Goal: Information Seeking & Learning: Learn about a topic

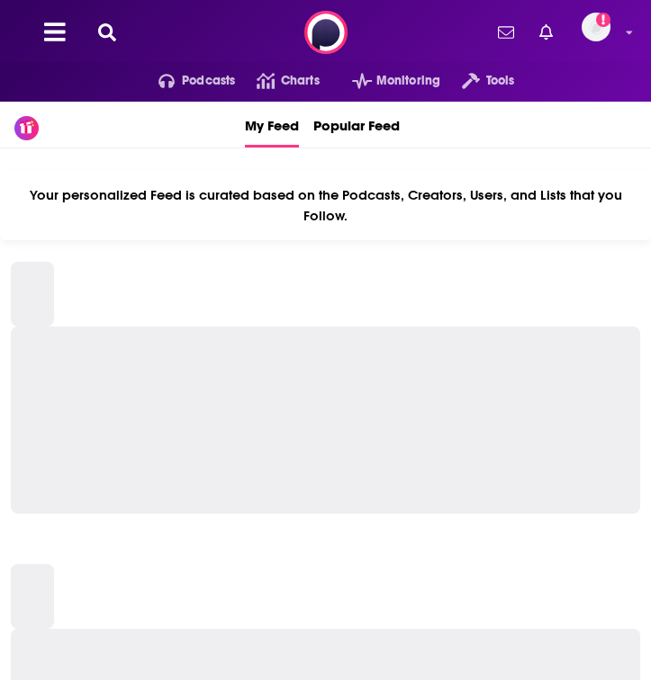
click at [108, 23] on icon at bounding box center [107, 32] width 18 height 18
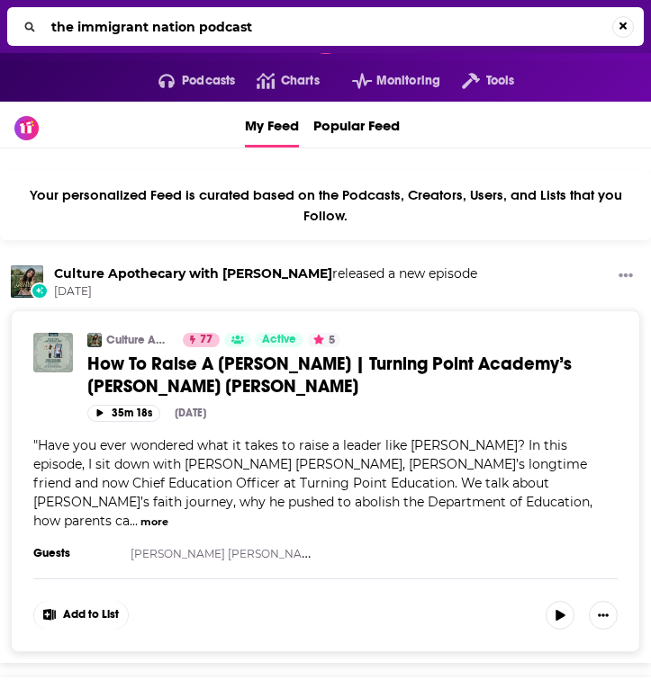
type input "the immigrant nation podcast"
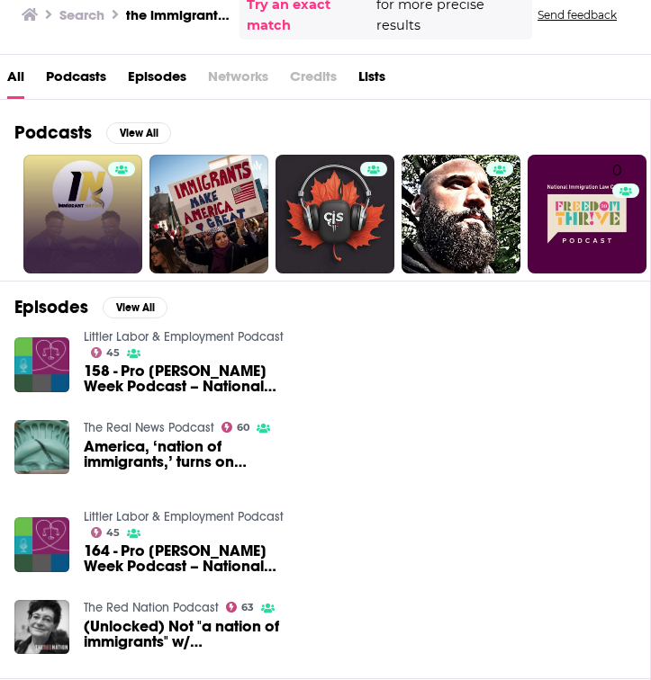
scroll to position [138, 0]
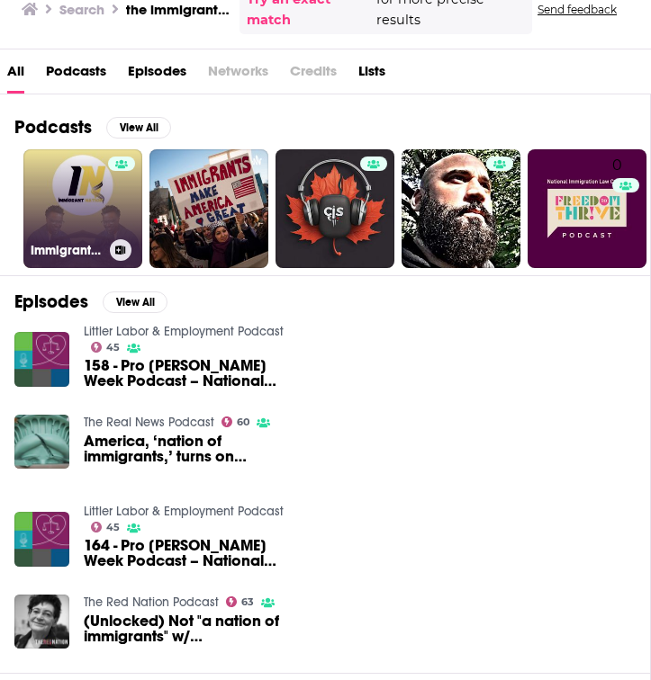
click at [103, 179] on link "Immigrant Nation Podcast" at bounding box center [82, 208] width 119 height 119
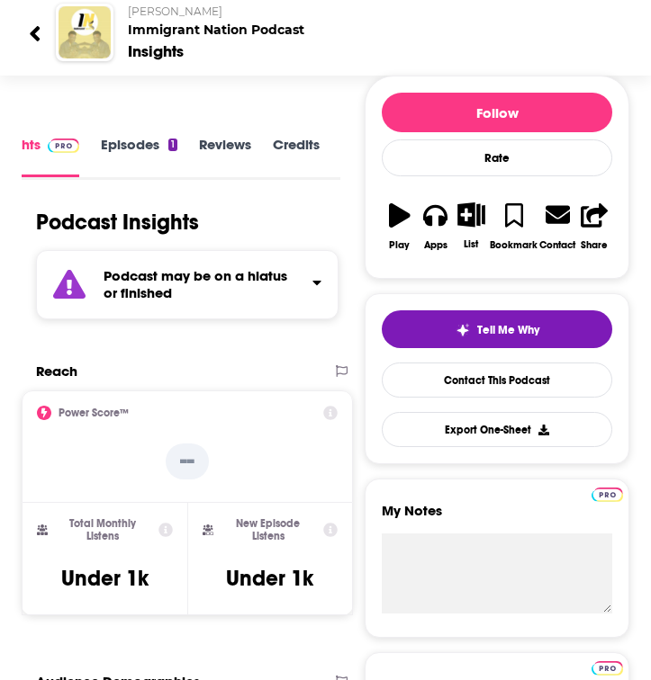
scroll to position [163, 0]
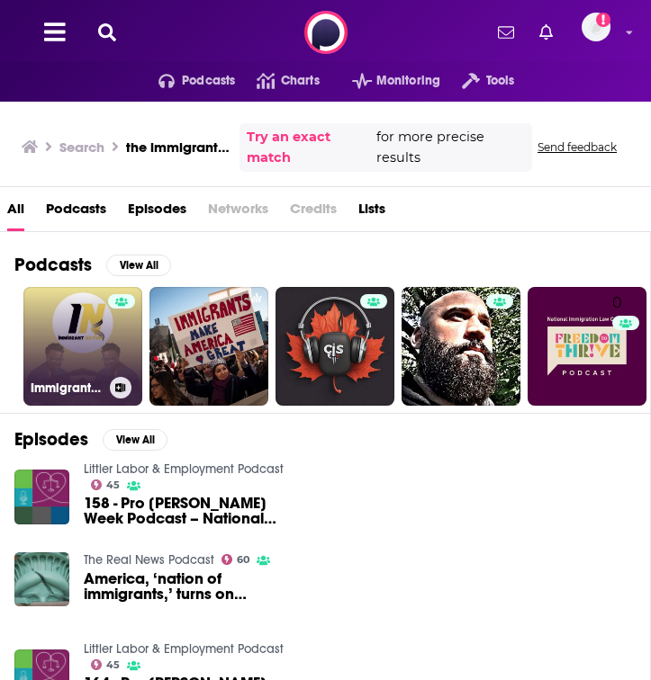
click at [69, 347] on link "Immigrant Nation Podcast" at bounding box center [82, 346] width 119 height 119
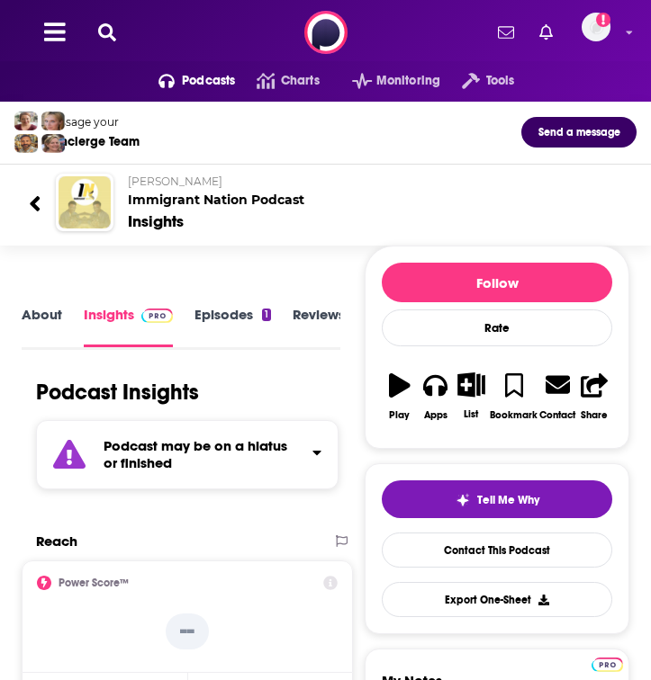
click at [42, 321] on link "About" at bounding box center [42, 326] width 41 height 41
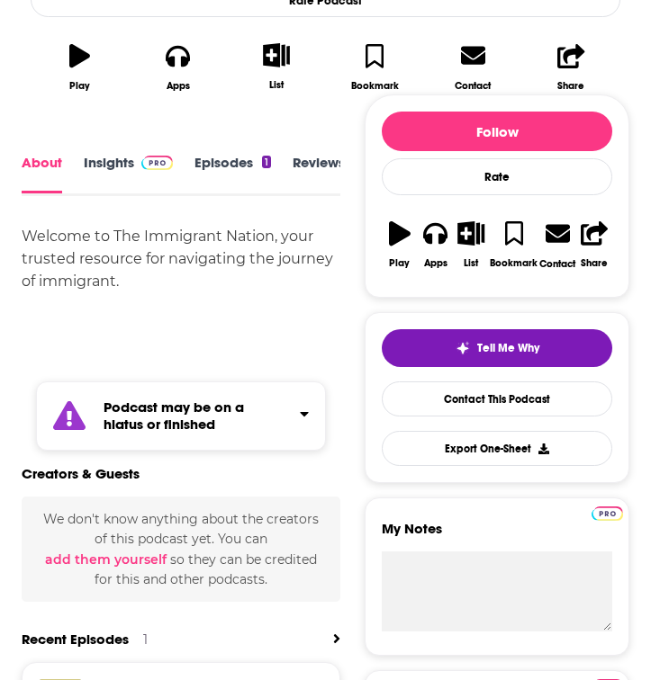
scroll to position [518, 0]
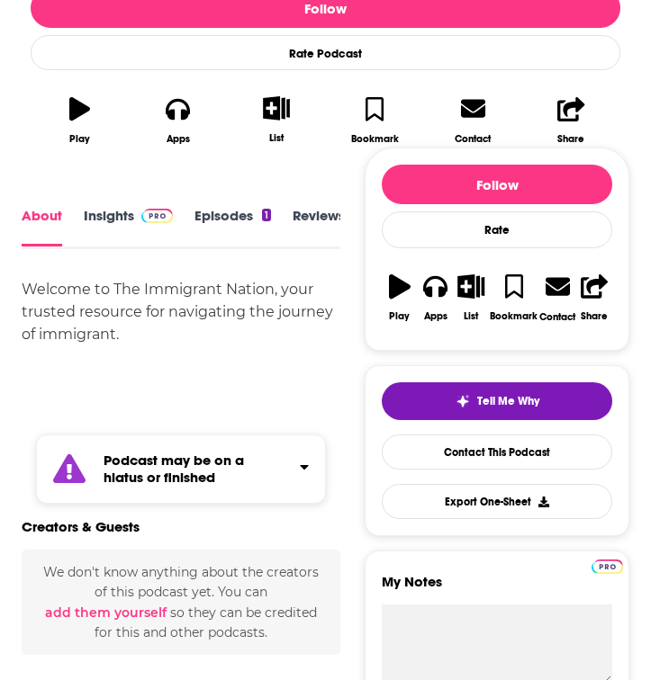
click at [240, 218] on link "Episodes 1" at bounding box center [232, 227] width 77 height 39
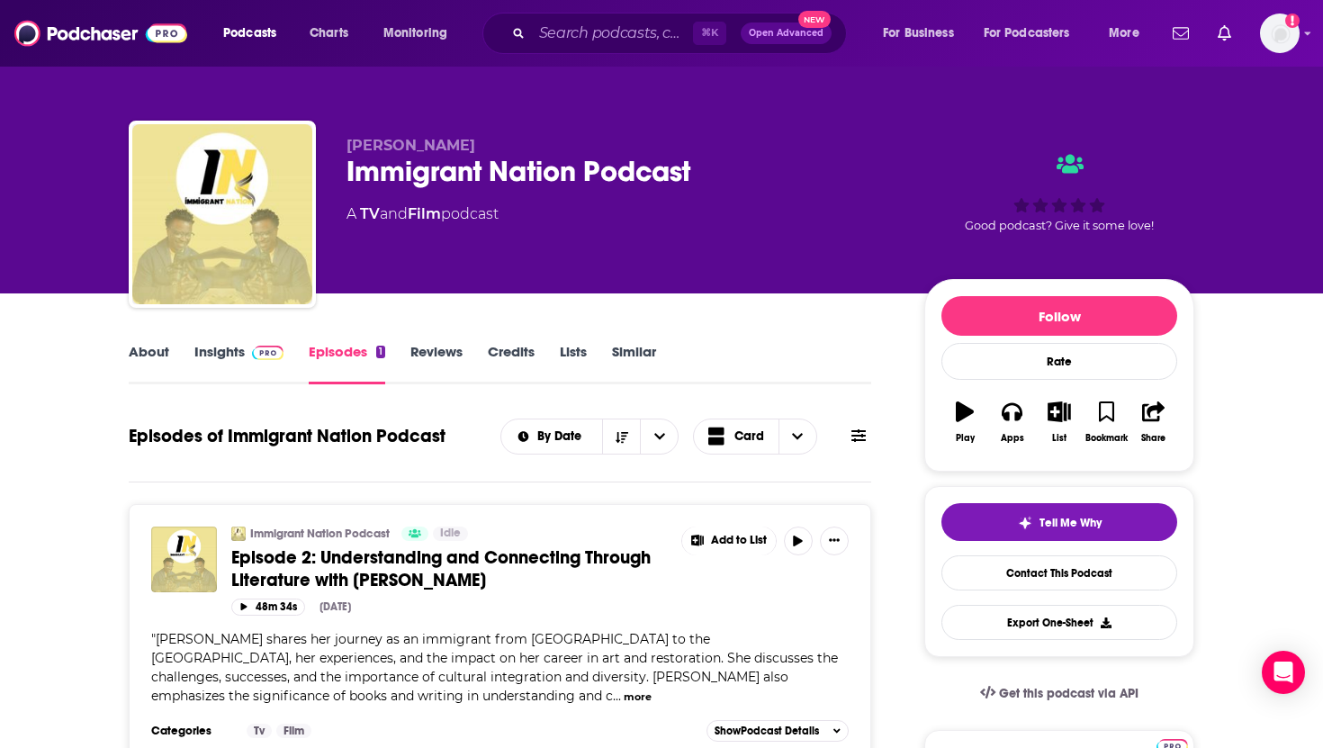
click at [158, 365] on link "About" at bounding box center [149, 363] width 41 height 41
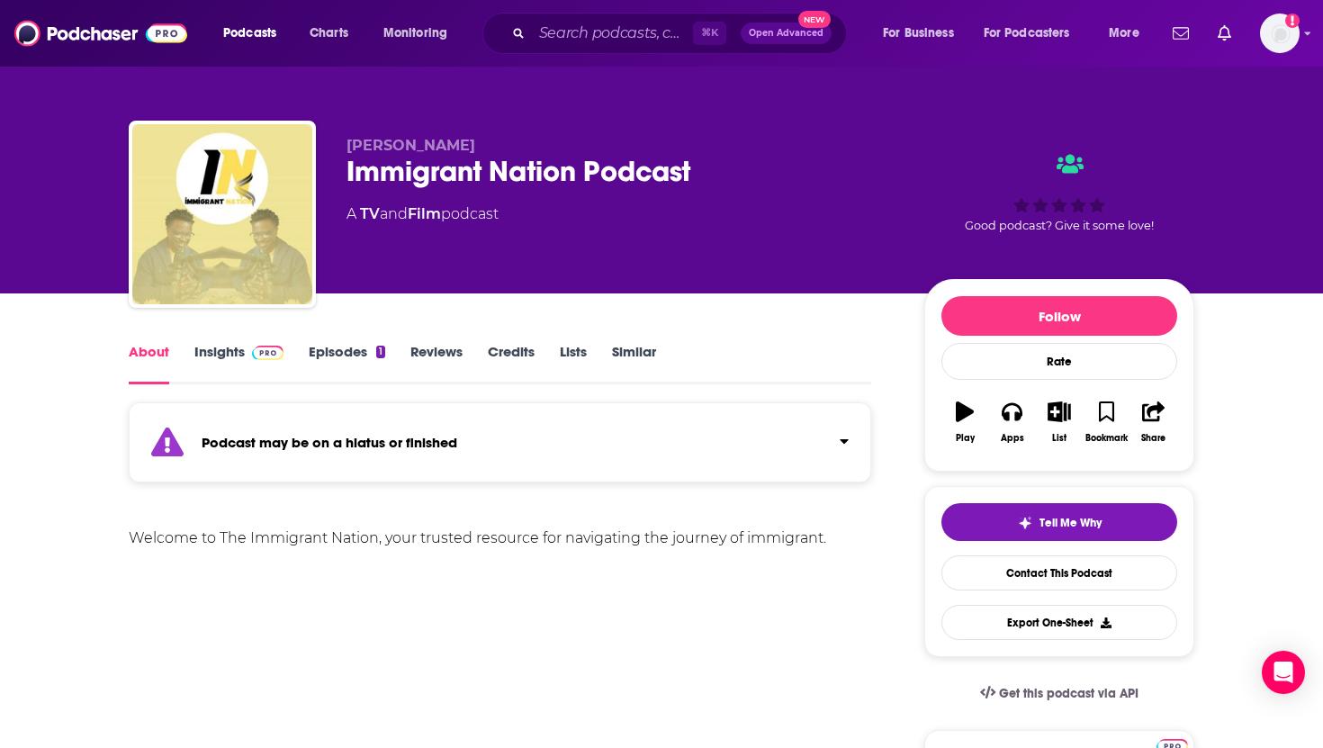
click at [444, 437] on strong "Podcast may be on a hiatus or finished" at bounding box center [330, 442] width 256 height 17
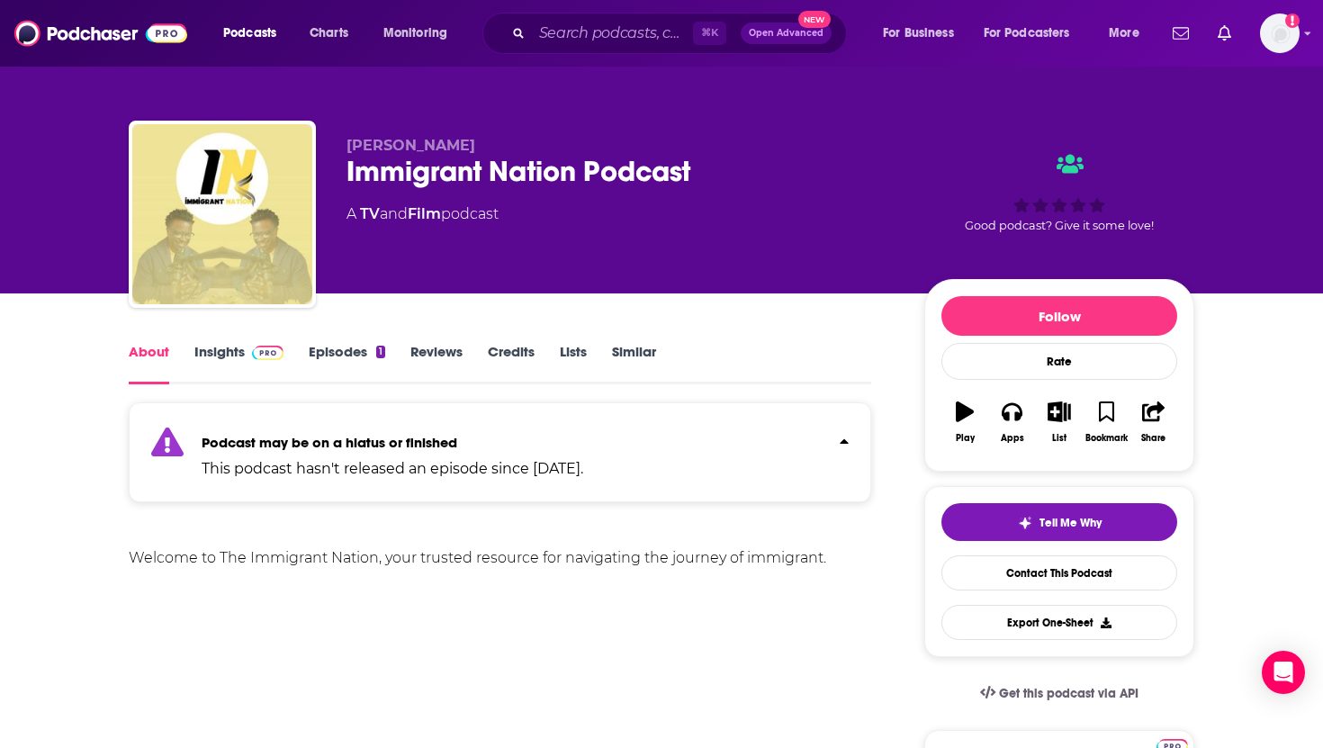
click at [380, 348] on div "1" at bounding box center [380, 352] width 9 height 13
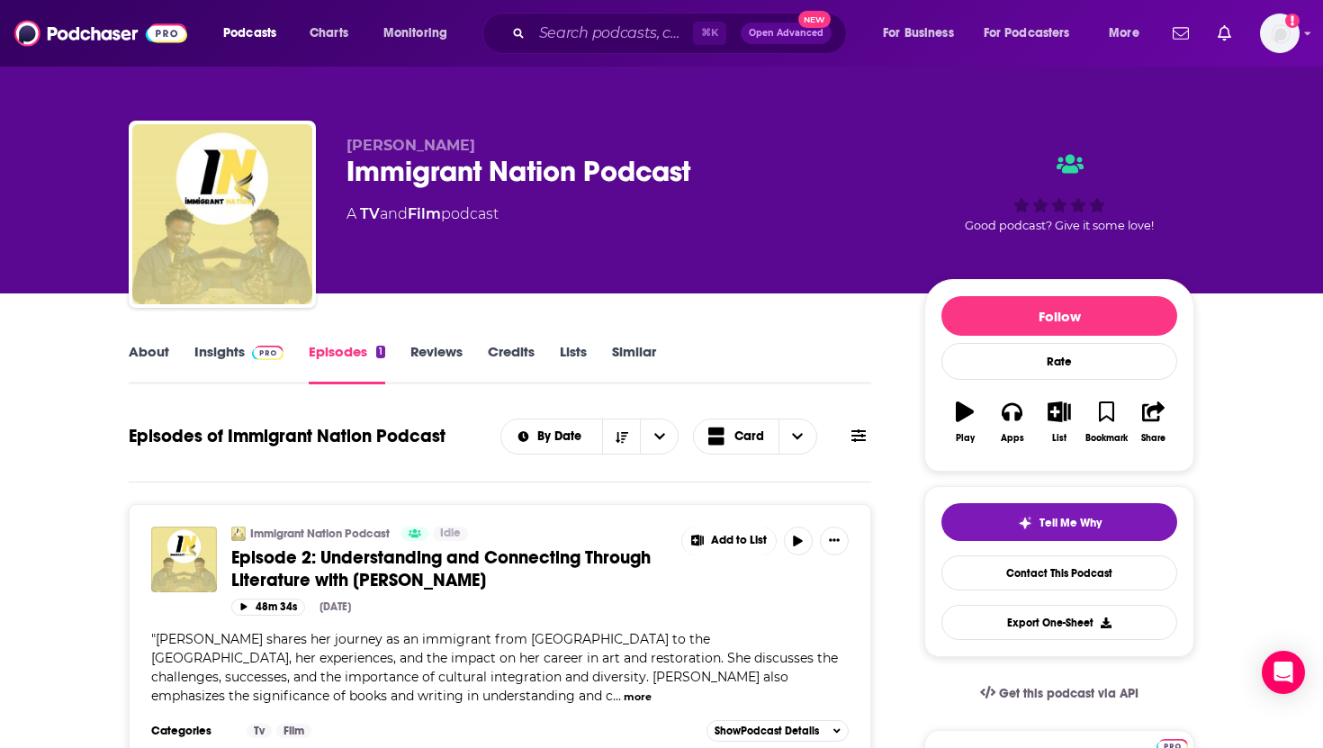
drag, startPoint x: 435, startPoint y: 603, endPoint x: 434, endPoint y: 350, distance: 252.9
click at [453, 455] on div "Episodes of Immigrant Nation Podcast By Date Card" at bounding box center [500, 436] width 743 height 47
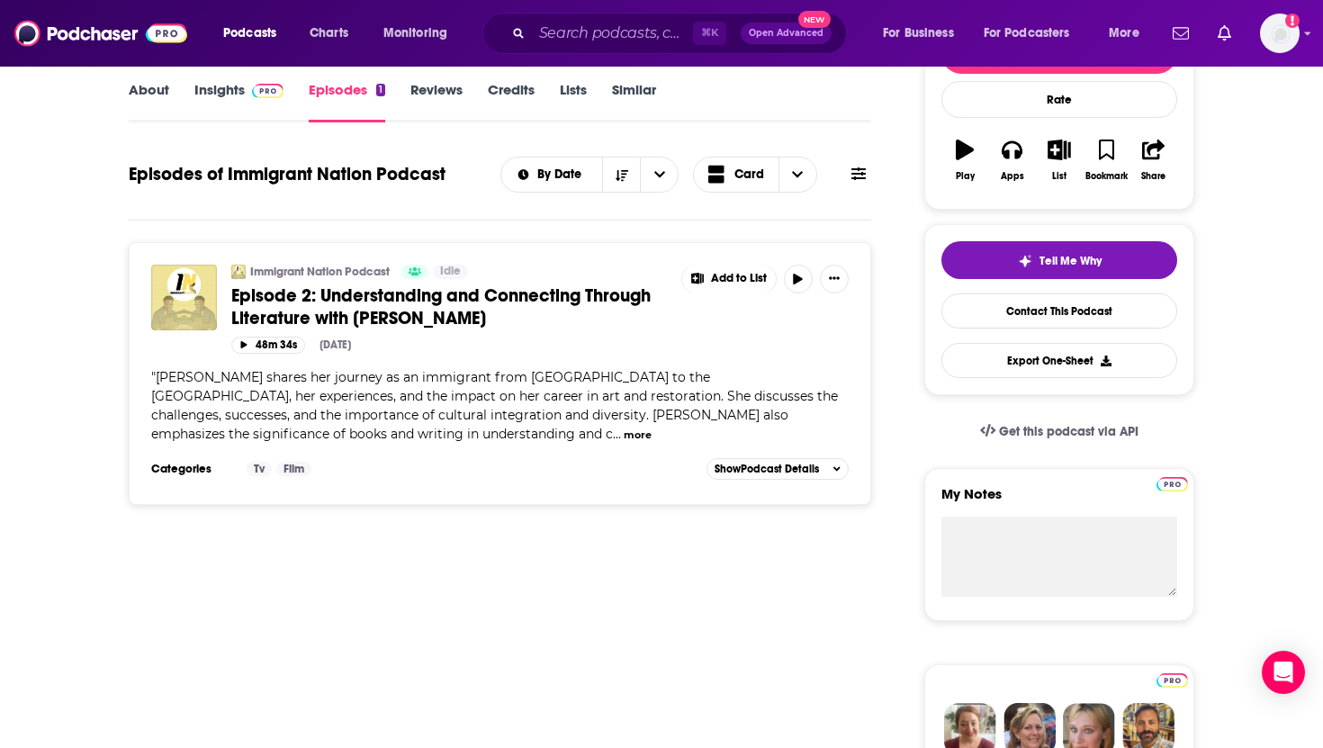
scroll to position [275, 0]
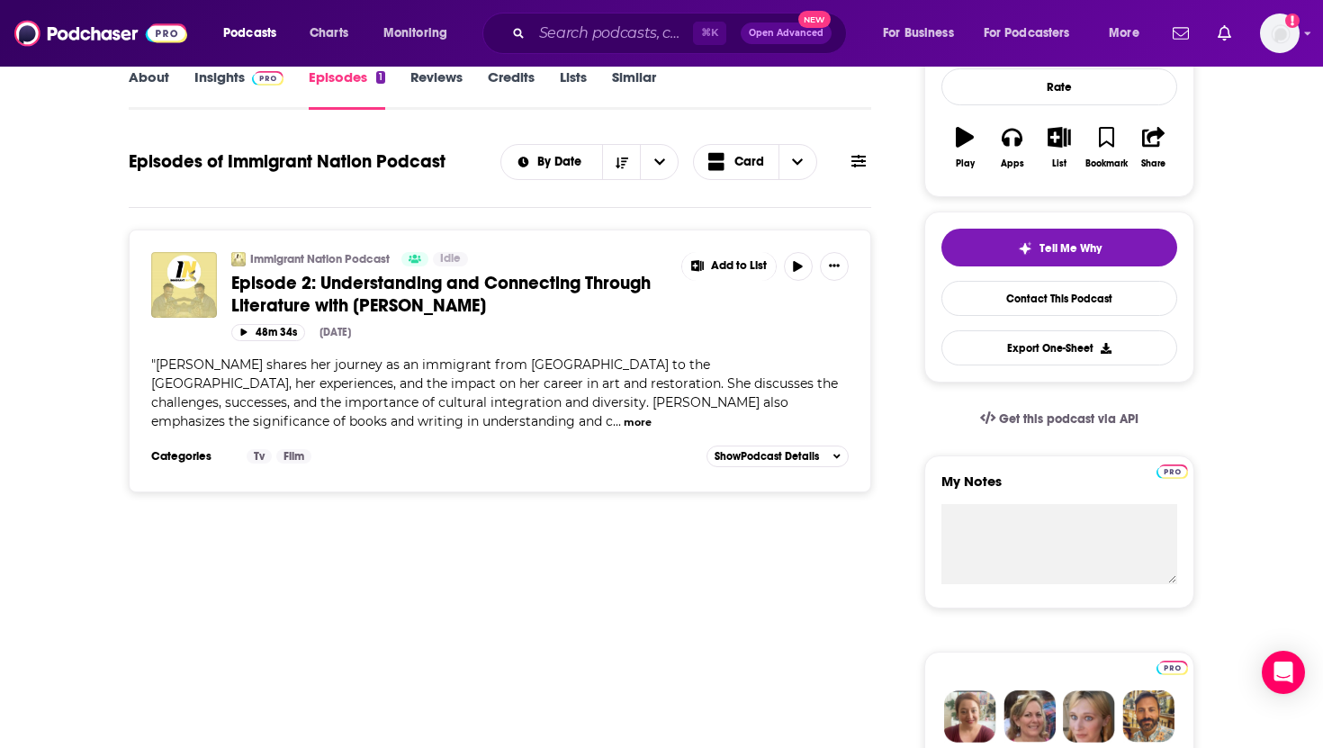
click at [485, 13] on div "Podcasts Charts Monitoring ⌘ K Open Advanced New For Business For Podcasters Mo…" at bounding box center [684, 33] width 946 height 41
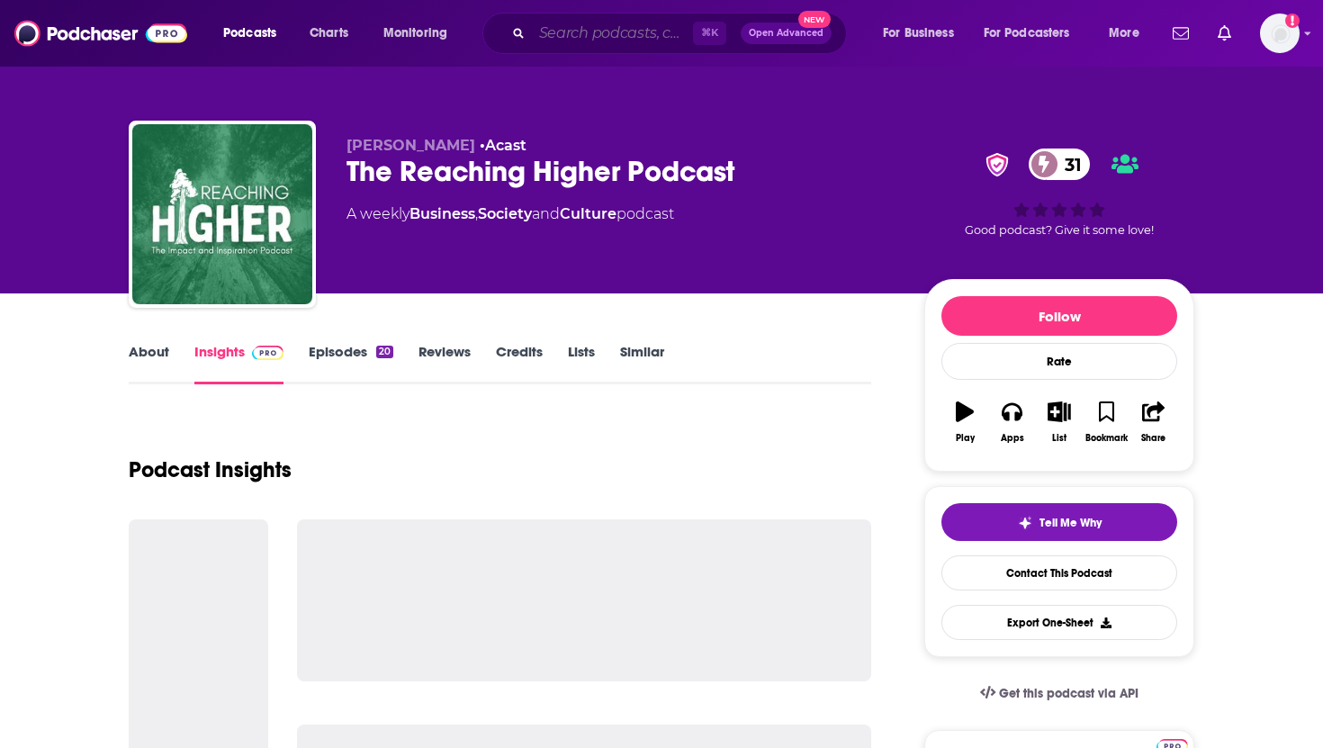
click at [581, 36] on input "Search podcasts, credits, & more..." at bounding box center [612, 33] width 161 height 29
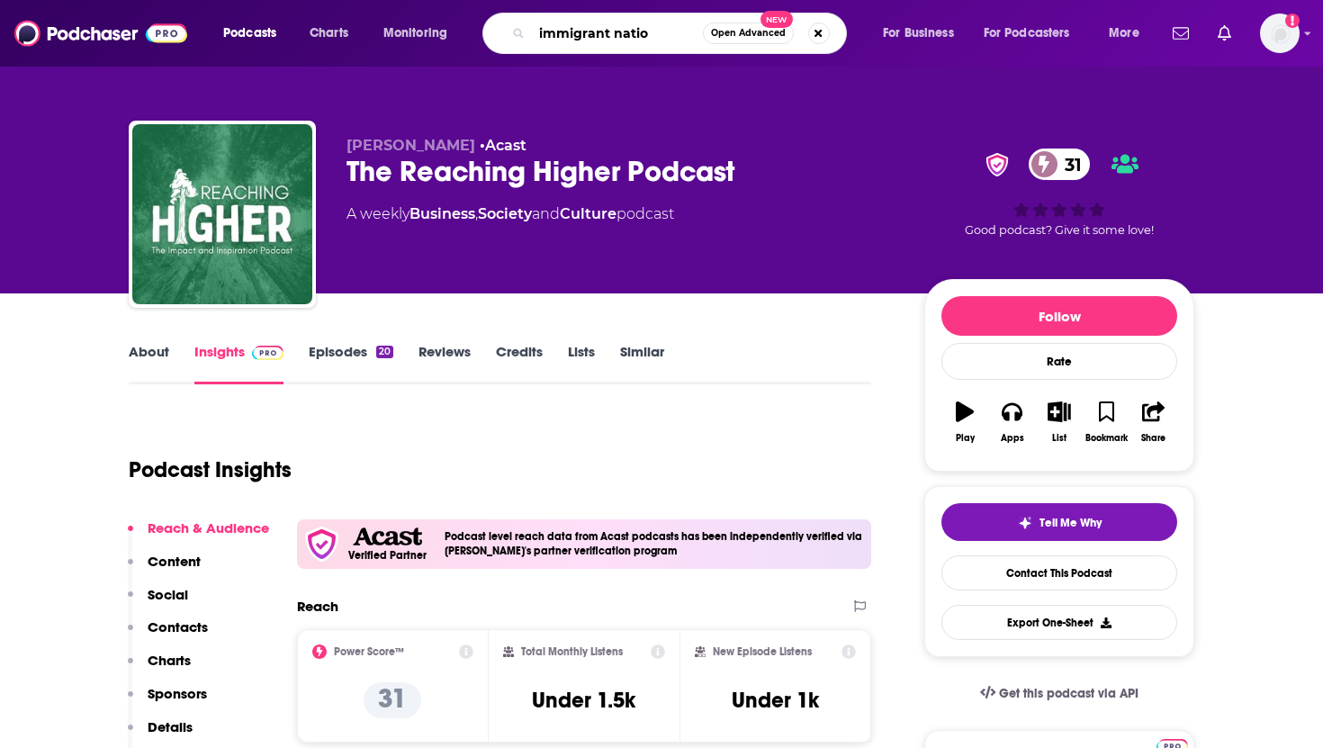
type input "immigrant nation"
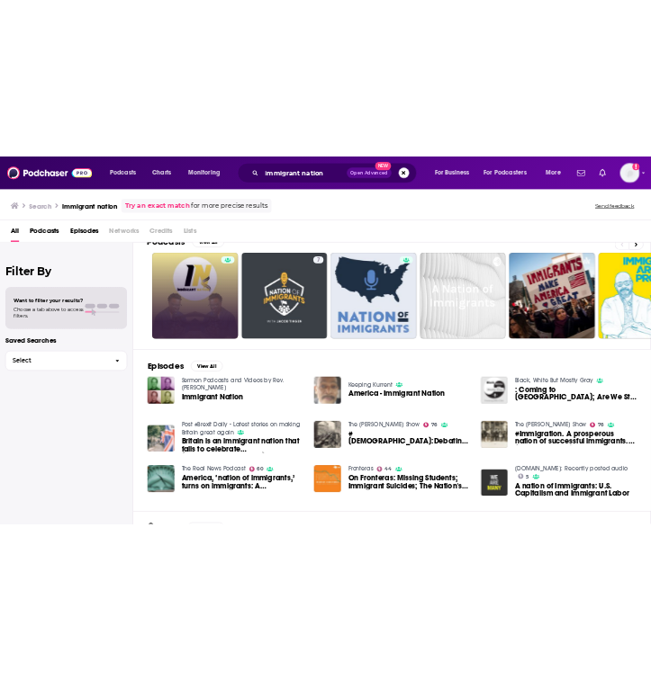
scroll to position [24, 0]
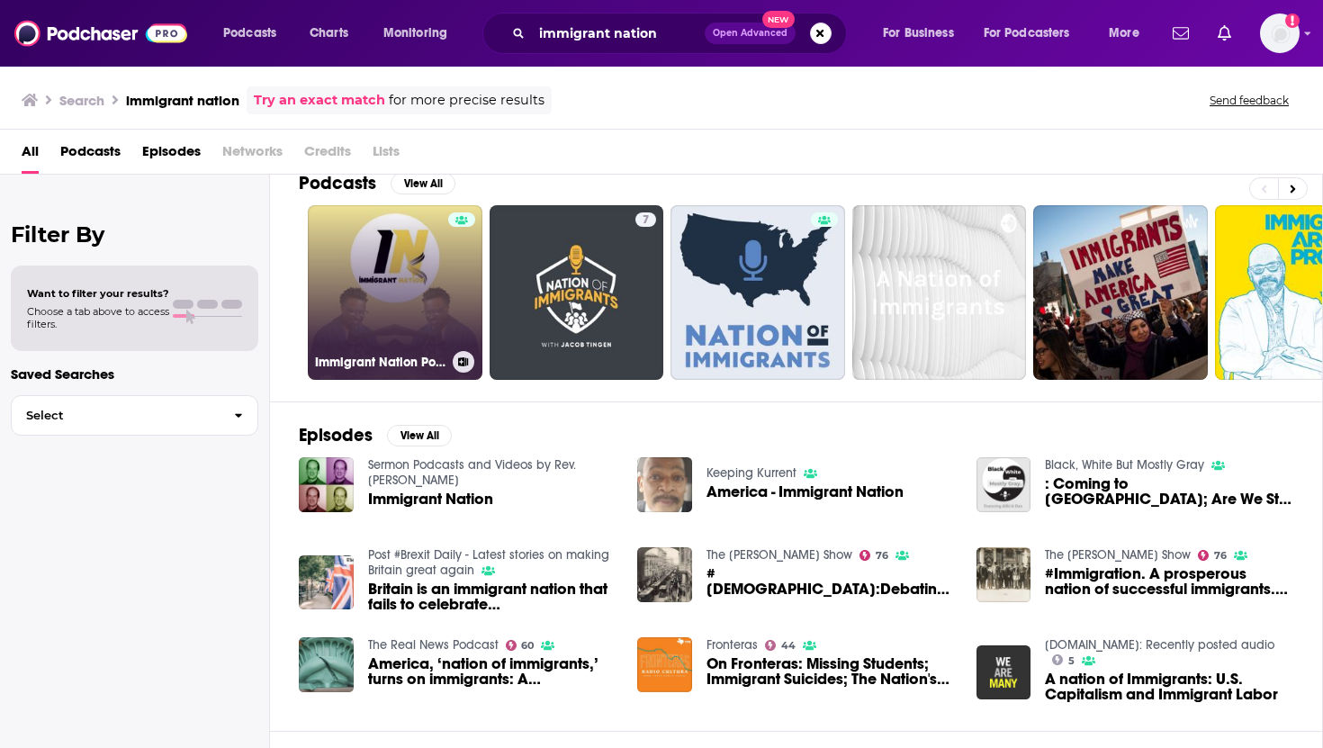
click at [406, 319] on link "Immigrant Nation Podcast" at bounding box center [395, 292] width 175 height 175
